Goal: Navigation & Orientation: Find specific page/section

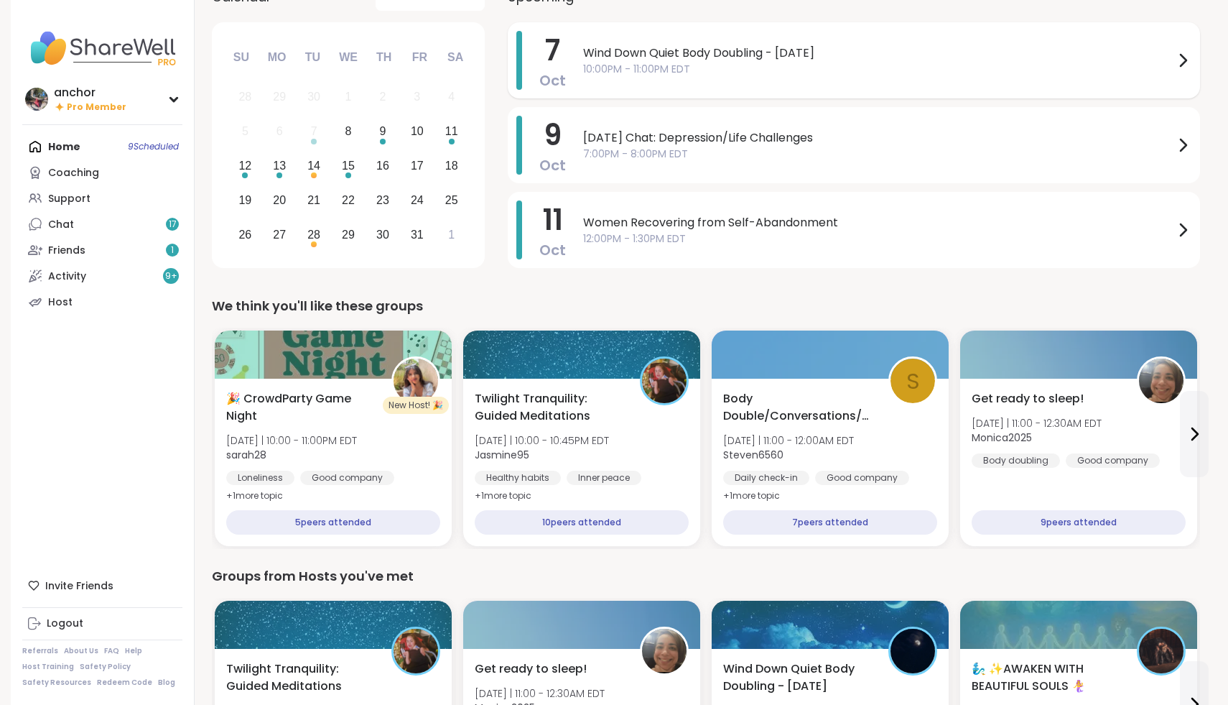
click at [969, 24] on div "[DATE] Wind Down Quiet Body Doubling - [DATE] 10:00PM - 11:00PM EDT" at bounding box center [854, 60] width 692 height 76
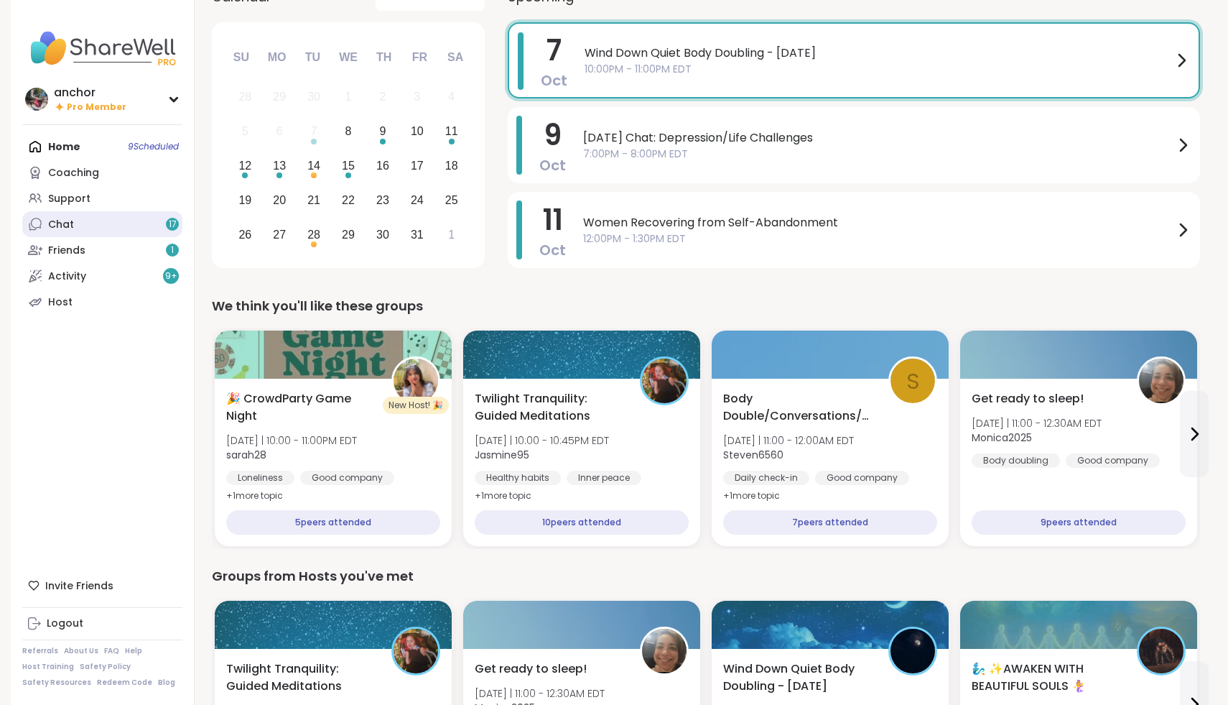
click at [73, 213] on link "Chat 17" at bounding box center [102, 224] width 160 height 26
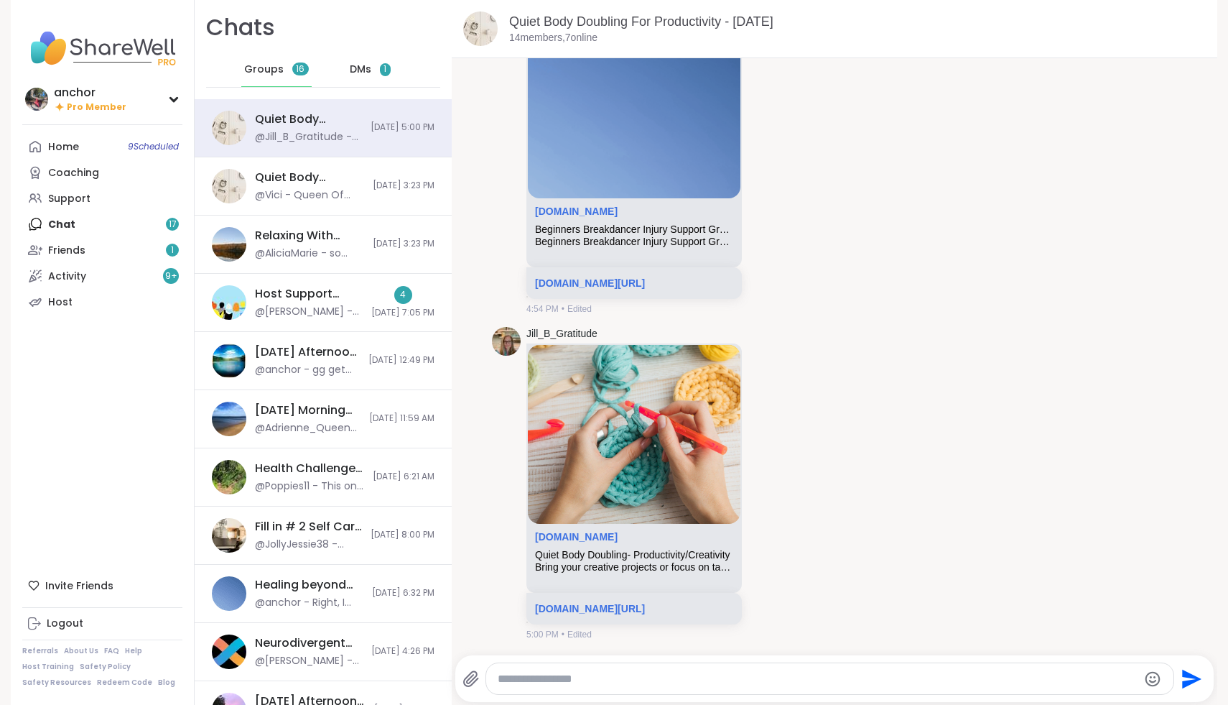
scroll to position [4881, 0]
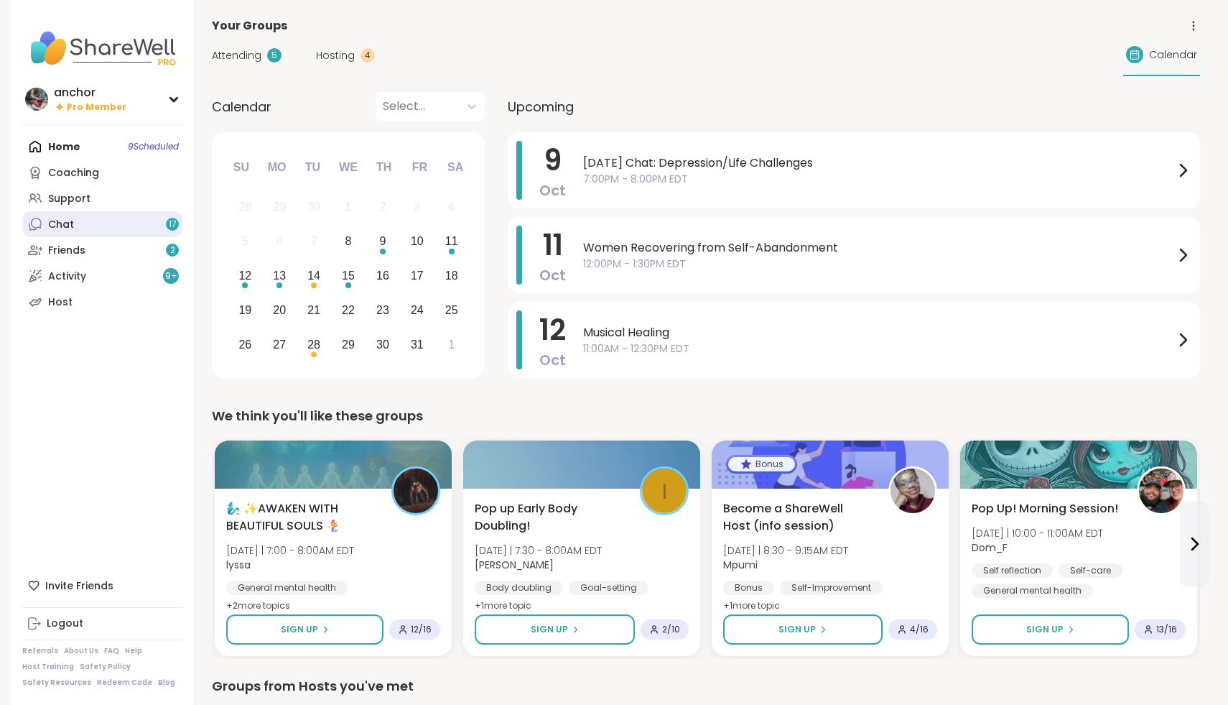
click at [156, 221] on link "Chat 17" at bounding box center [102, 224] width 160 height 26
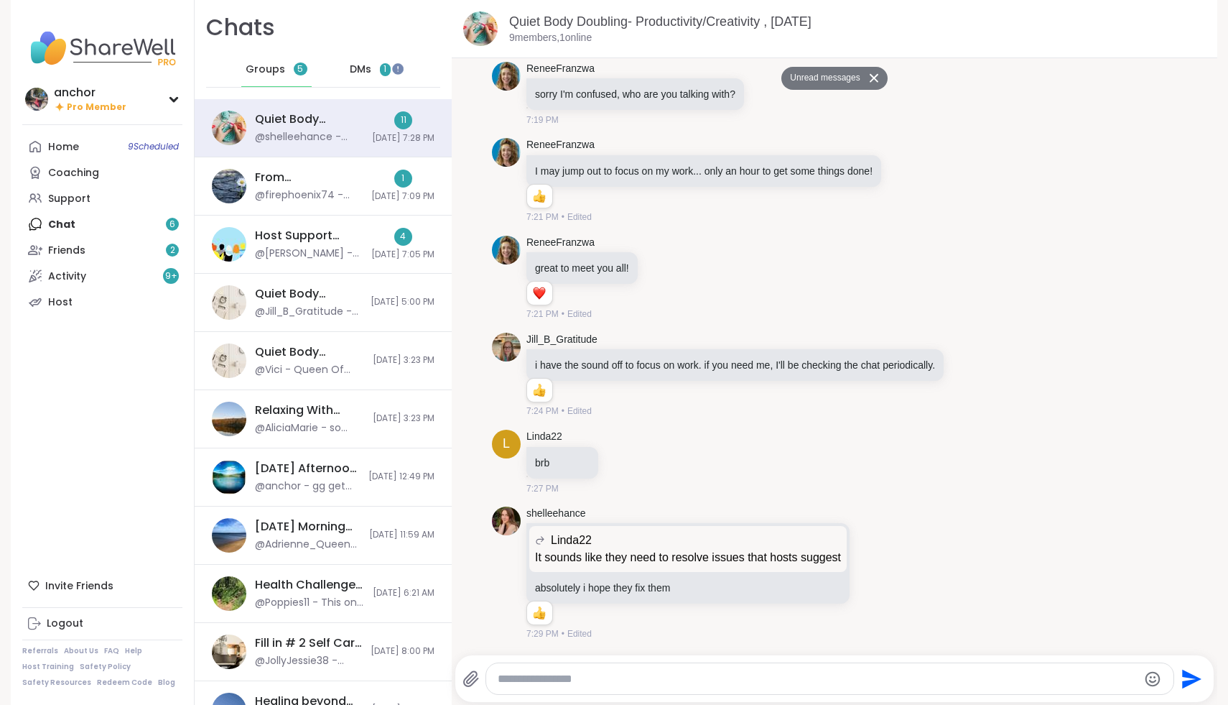
click at [371, 78] on div "DMs 1" at bounding box center [370, 69] width 70 height 34
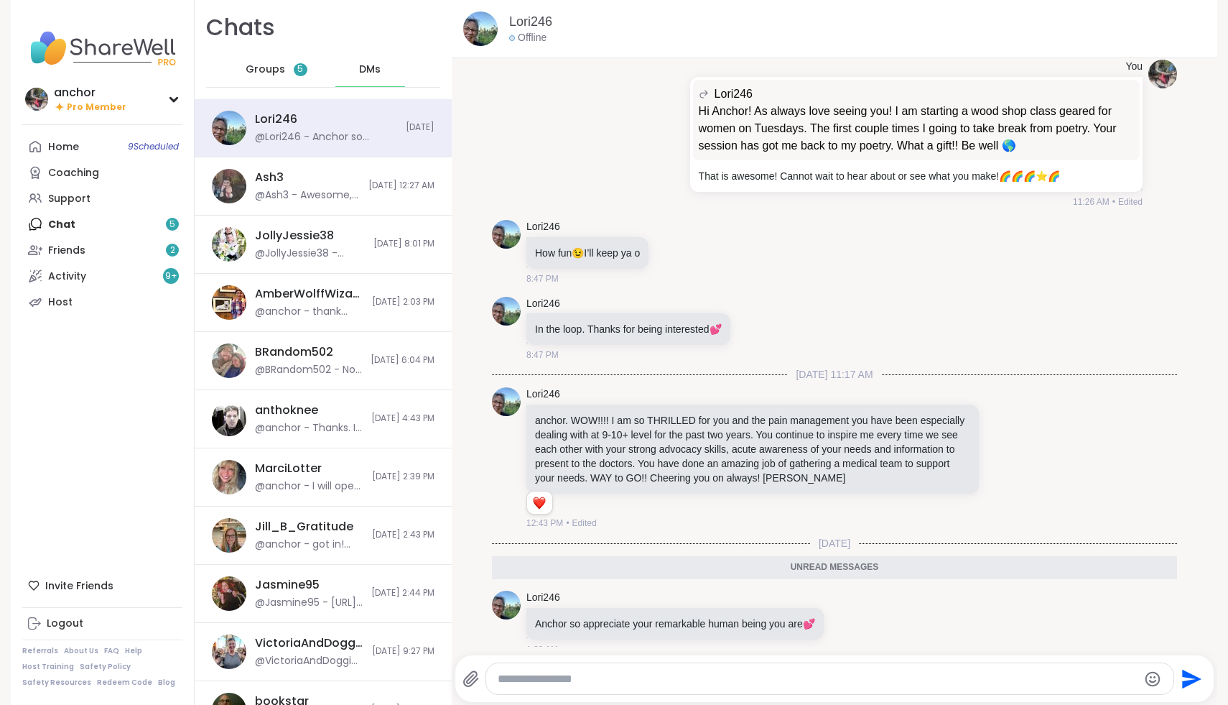
scroll to position [9867, 0]
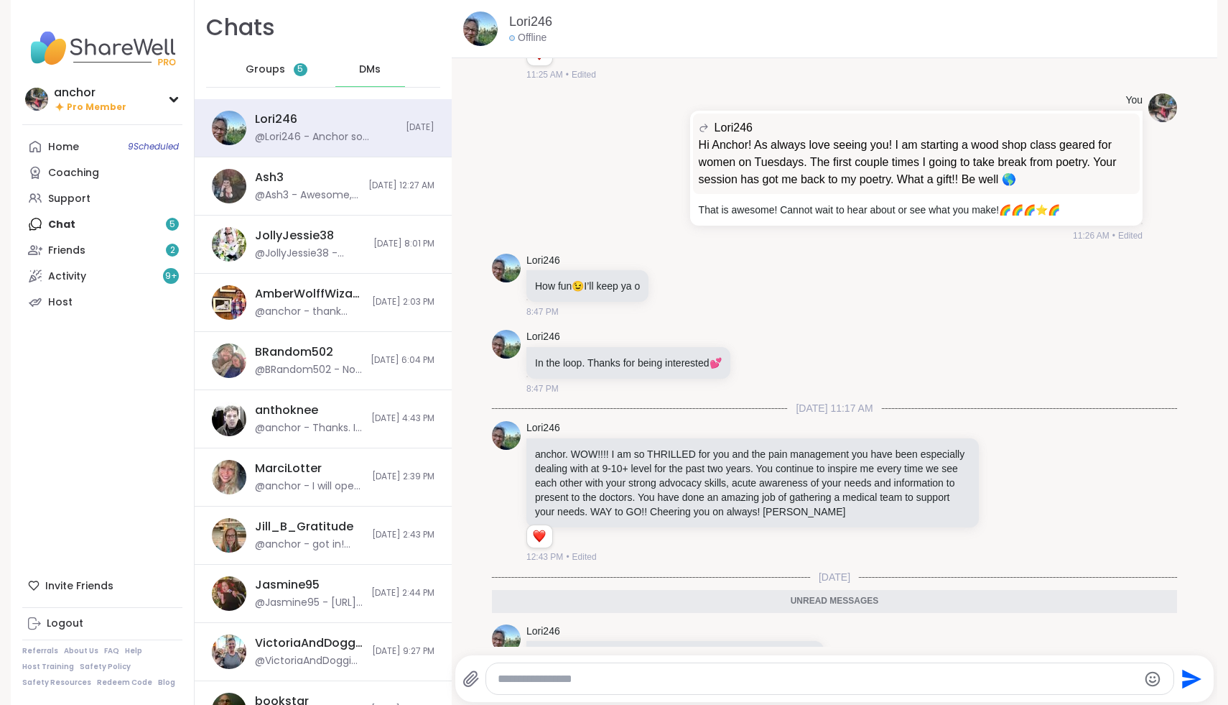
click at [282, 64] on span "Groups" at bounding box center [266, 69] width 40 height 14
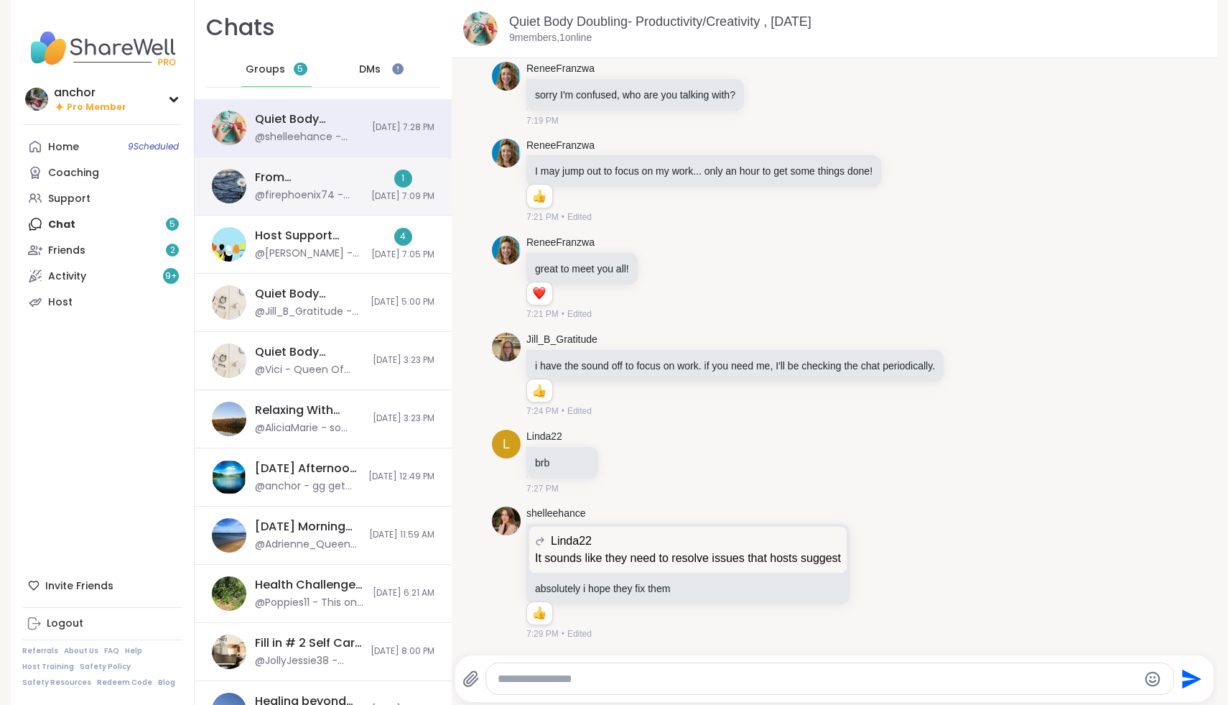
click at [371, 175] on div "1 10/7/2025, 7:09 PM" at bounding box center [402, 186] width 63 height 33
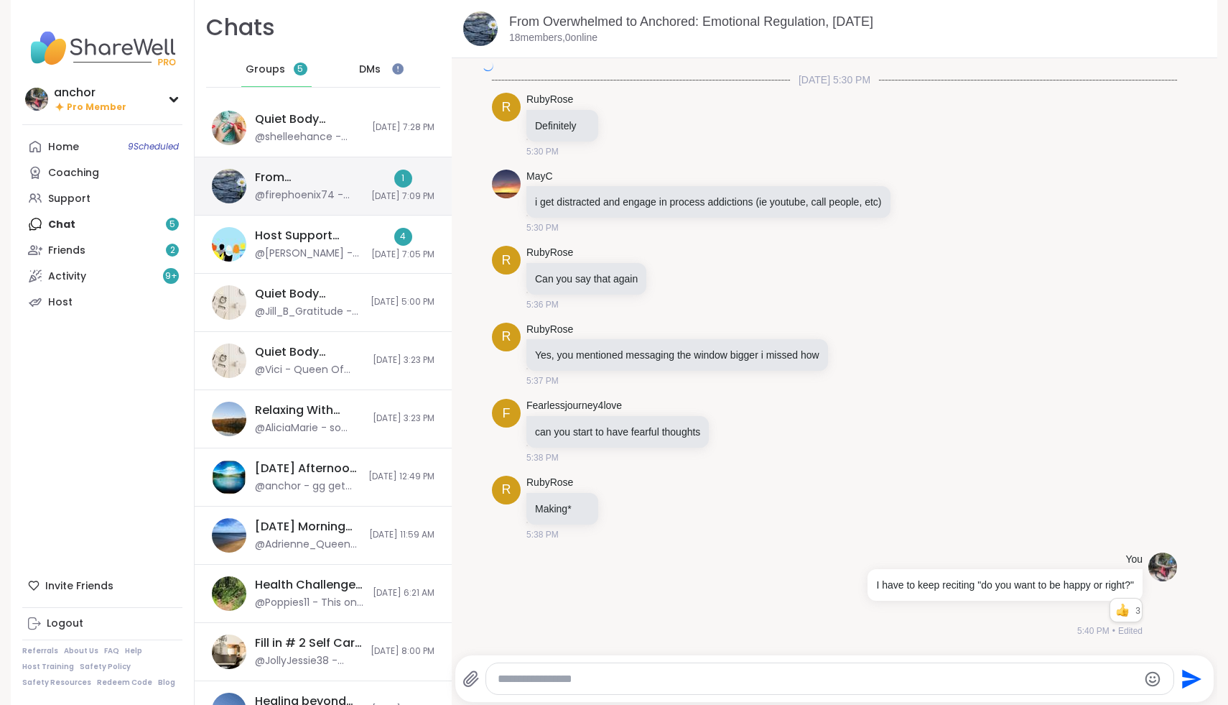
scroll to position [5891, 0]
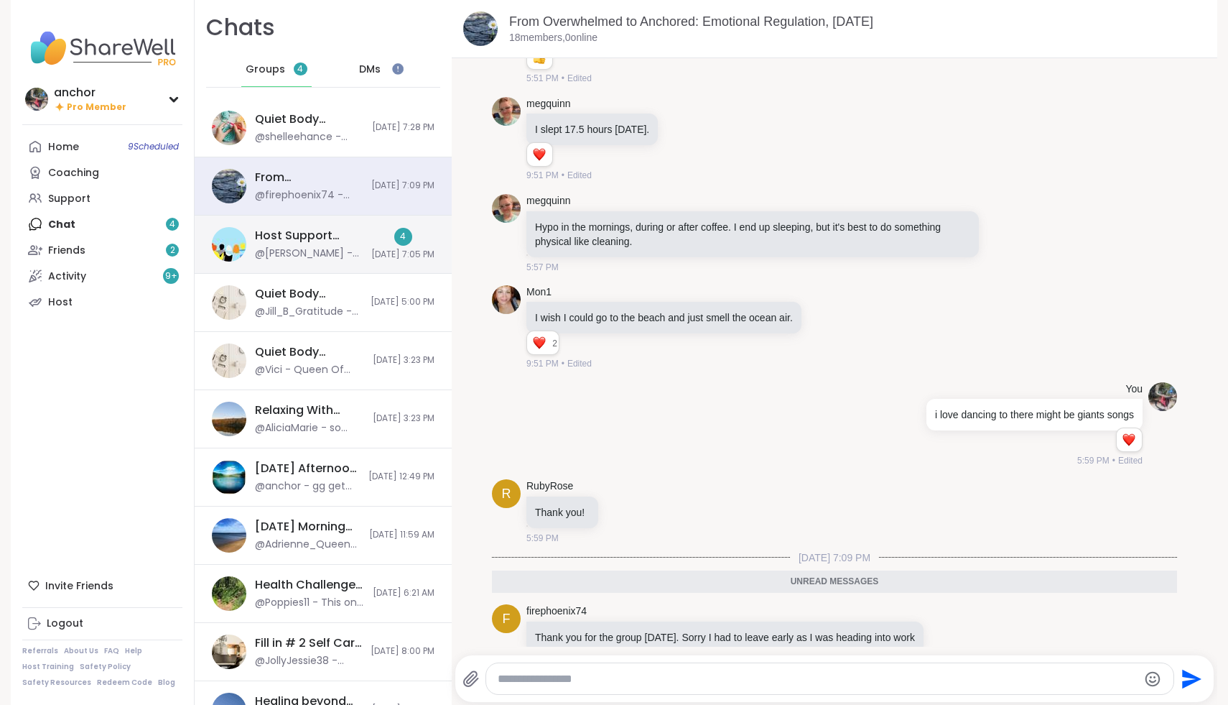
click at [306, 228] on div "Host Support Circle (have hosted 1+ session), [DATE]" at bounding box center [309, 236] width 108 height 16
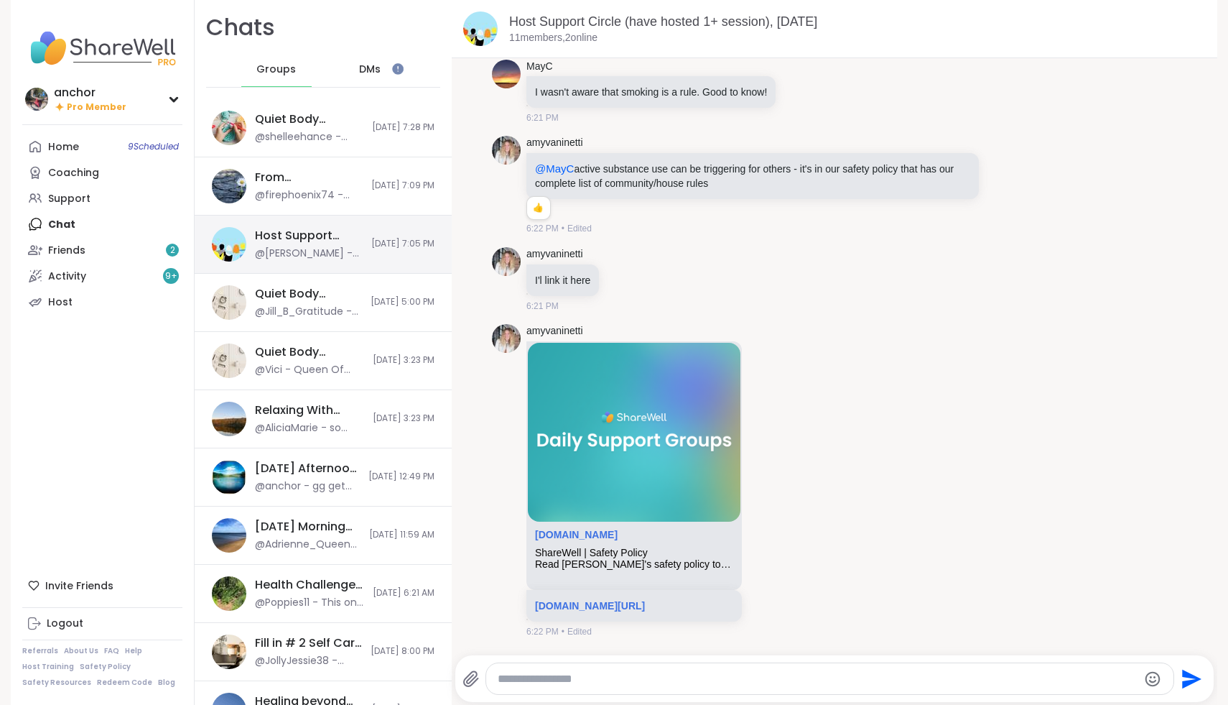
scroll to position [5528, 0]
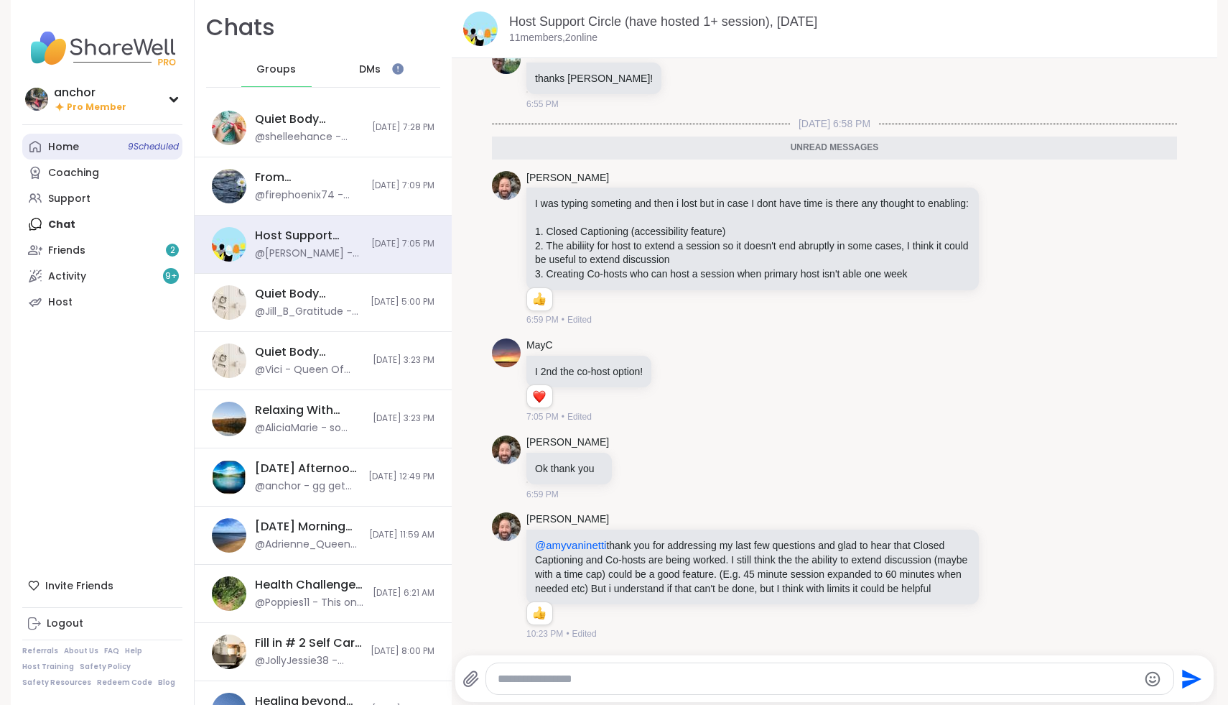
click at [100, 147] on link "Home 9 Scheduled" at bounding box center [102, 147] width 160 height 26
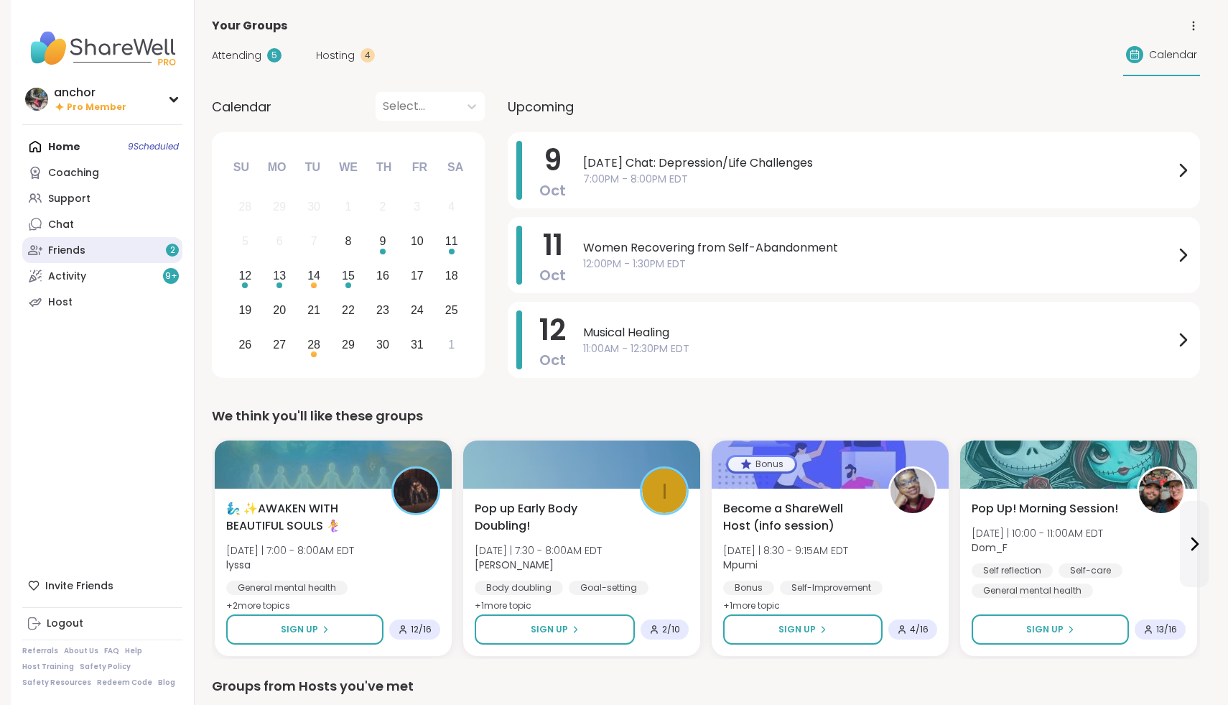
click at [94, 237] on link "Friends 2" at bounding box center [102, 250] width 160 height 26
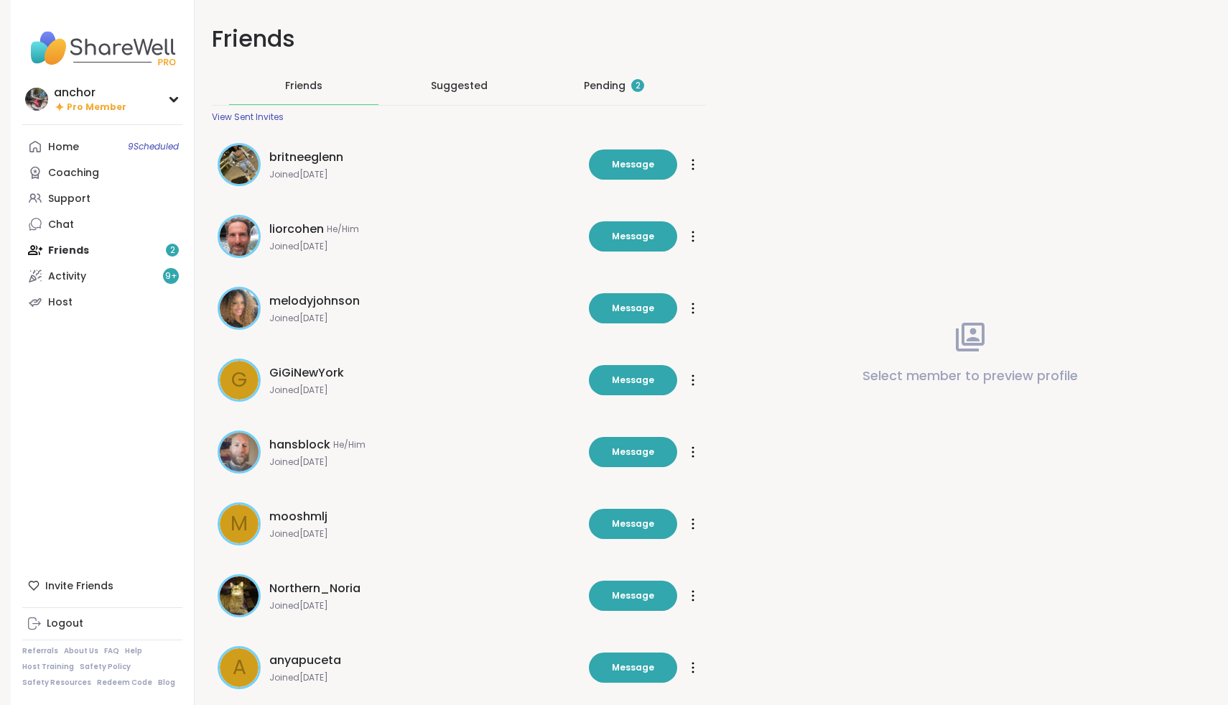
click at [617, 82] on div "Pending 2" at bounding box center [614, 85] width 60 height 14
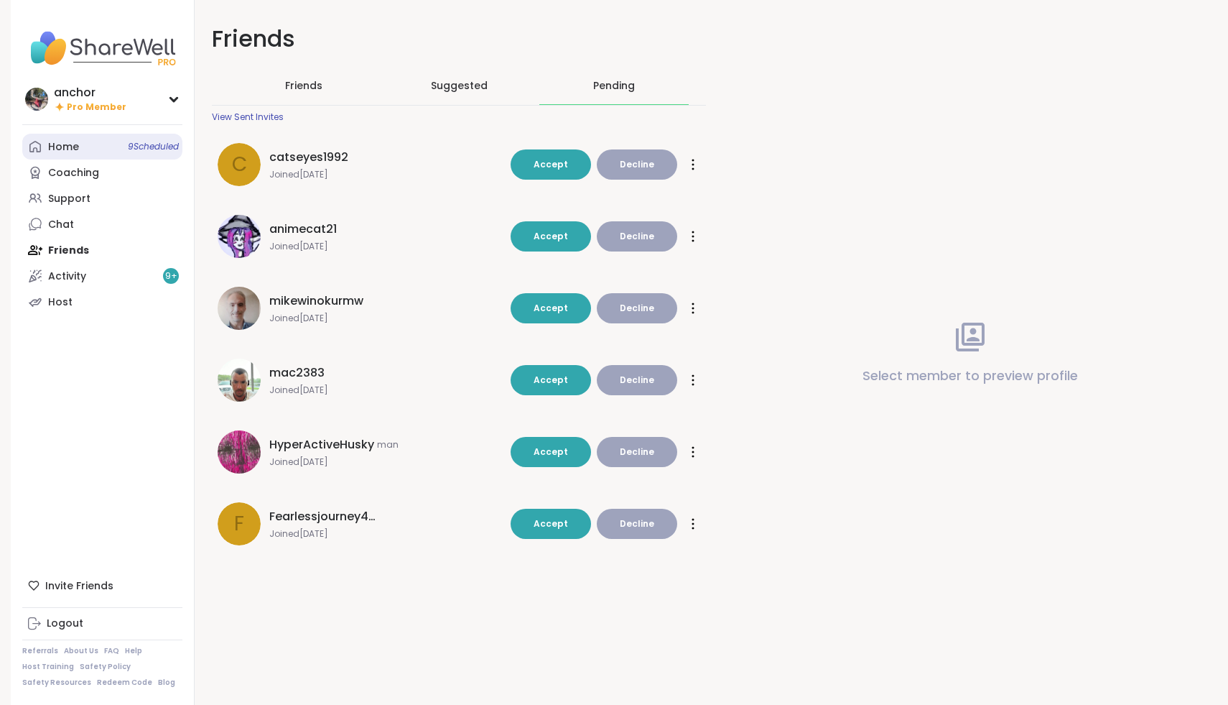
click at [94, 146] on link "Home 9 Scheduled" at bounding box center [102, 147] width 160 height 26
